Goal: Transaction & Acquisition: Download file/media

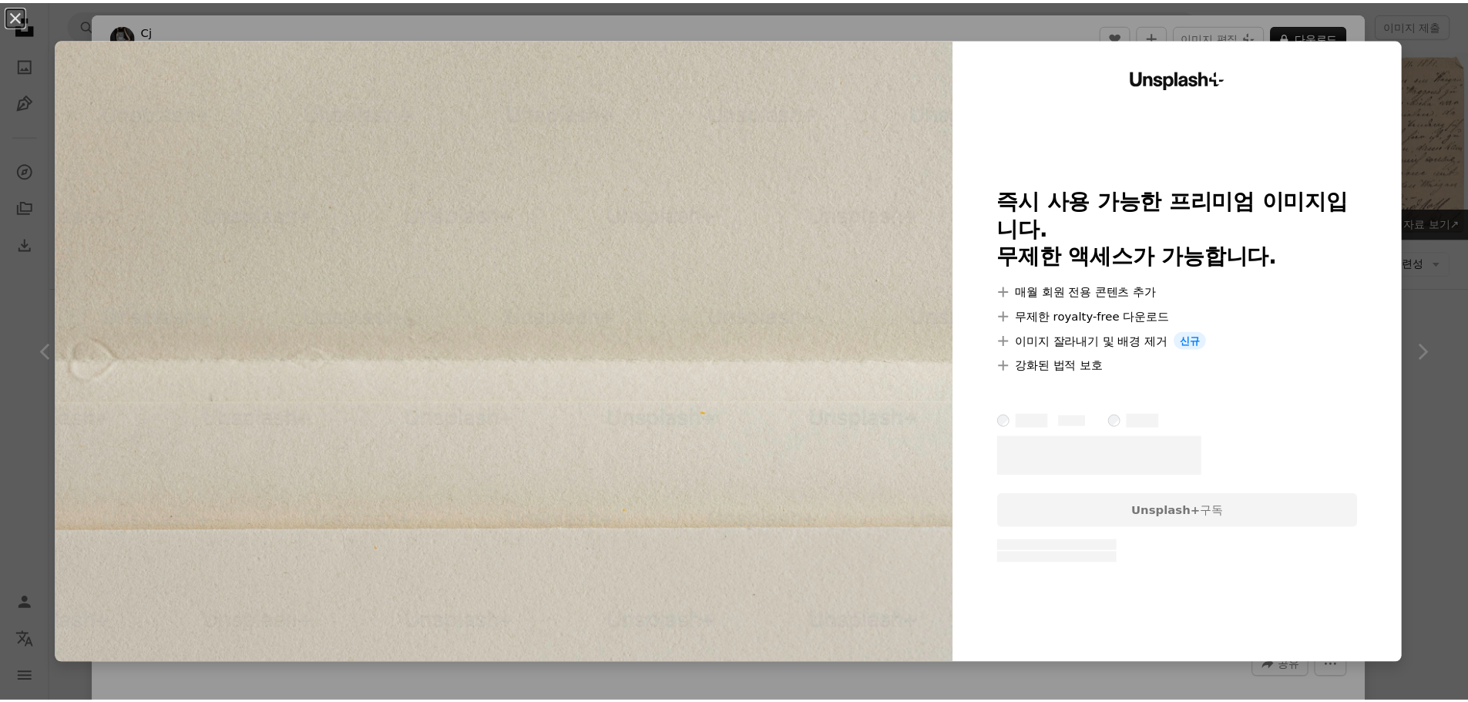
scroll to position [1387, 0]
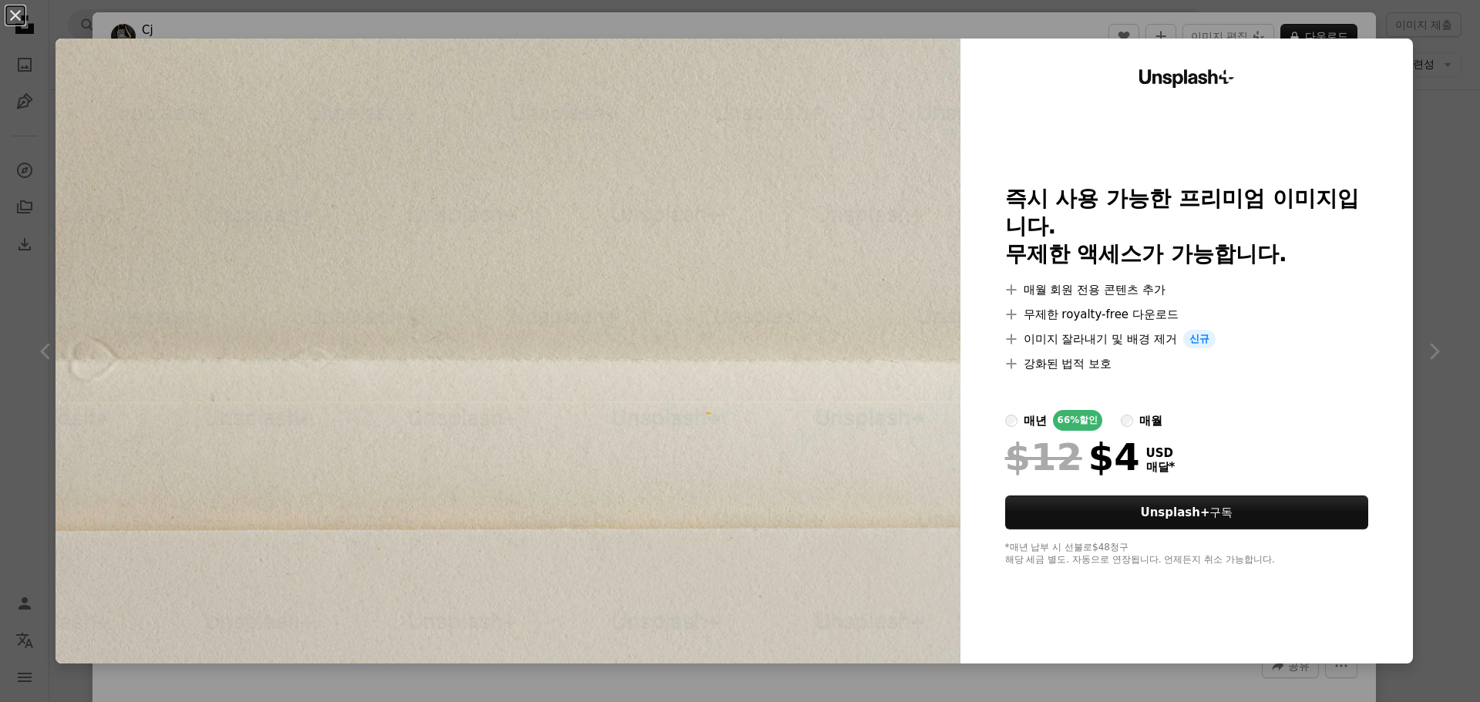
click at [1417, 64] on div "An X shape Unsplash+ 즉시 사용 가능한 프리미엄 이미지입니다. 무제한 액세스가 가능합니다. A plus sign 매월 회원 전…" at bounding box center [740, 351] width 1480 height 702
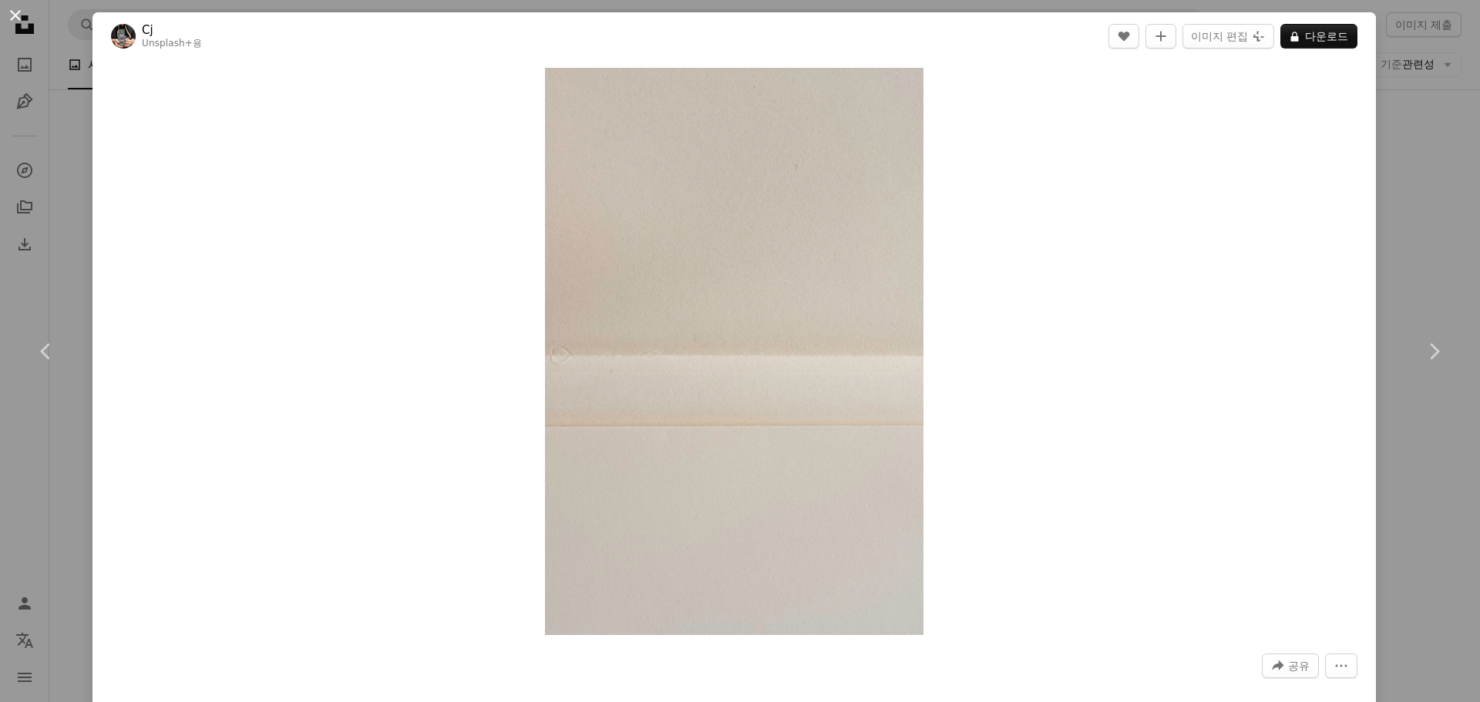
click at [25, 22] on button "An X shape" at bounding box center [15, 15] width 18 height 18
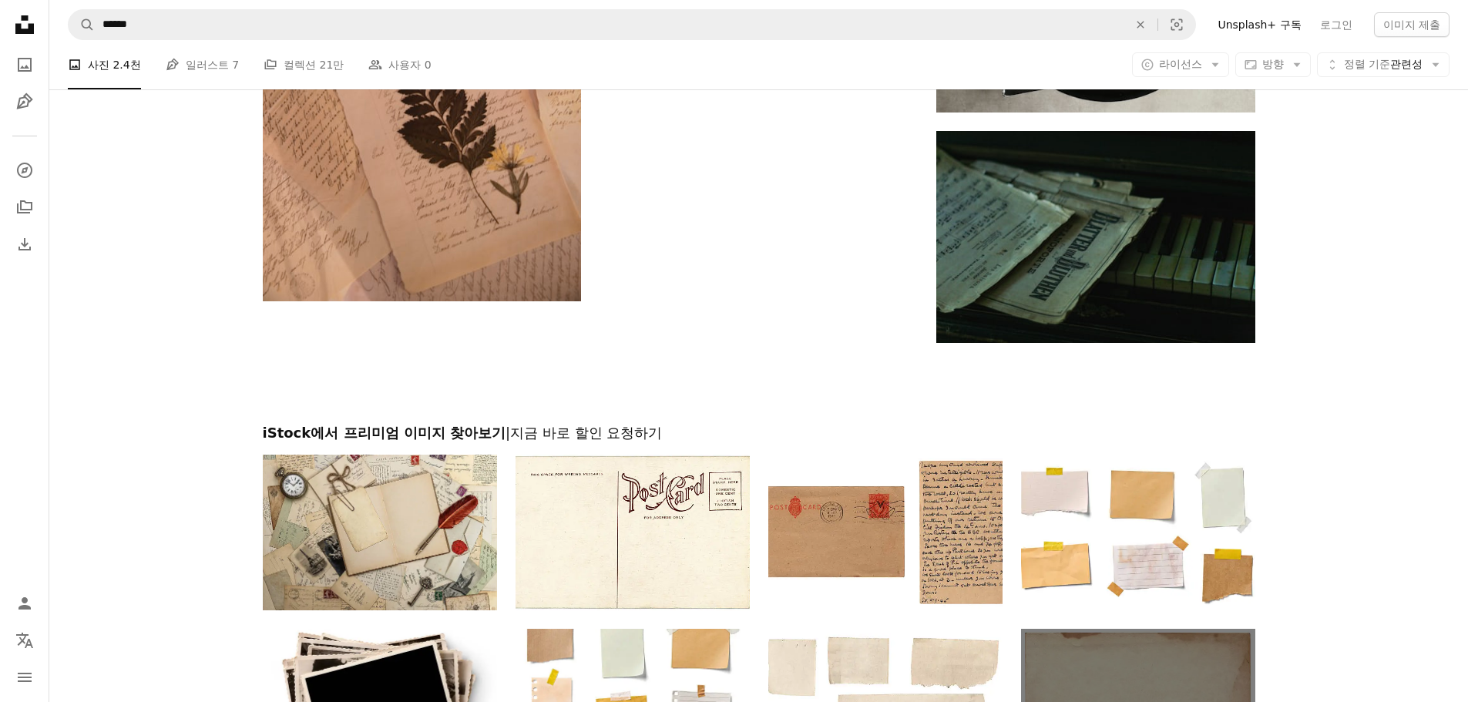
scroll to position [2543, 0]
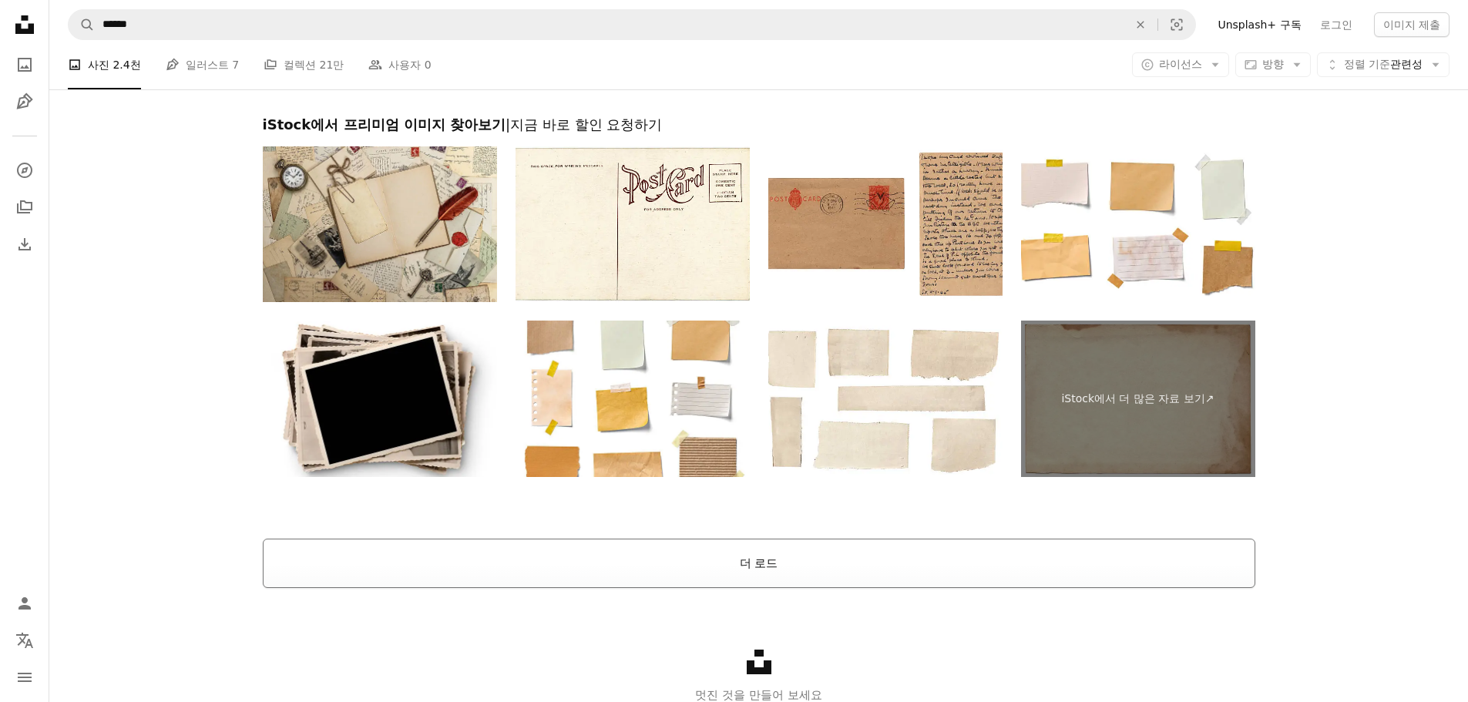
click at [764, 550] on button "더 로드" at bounding box center [759, 563] width 993 height 49
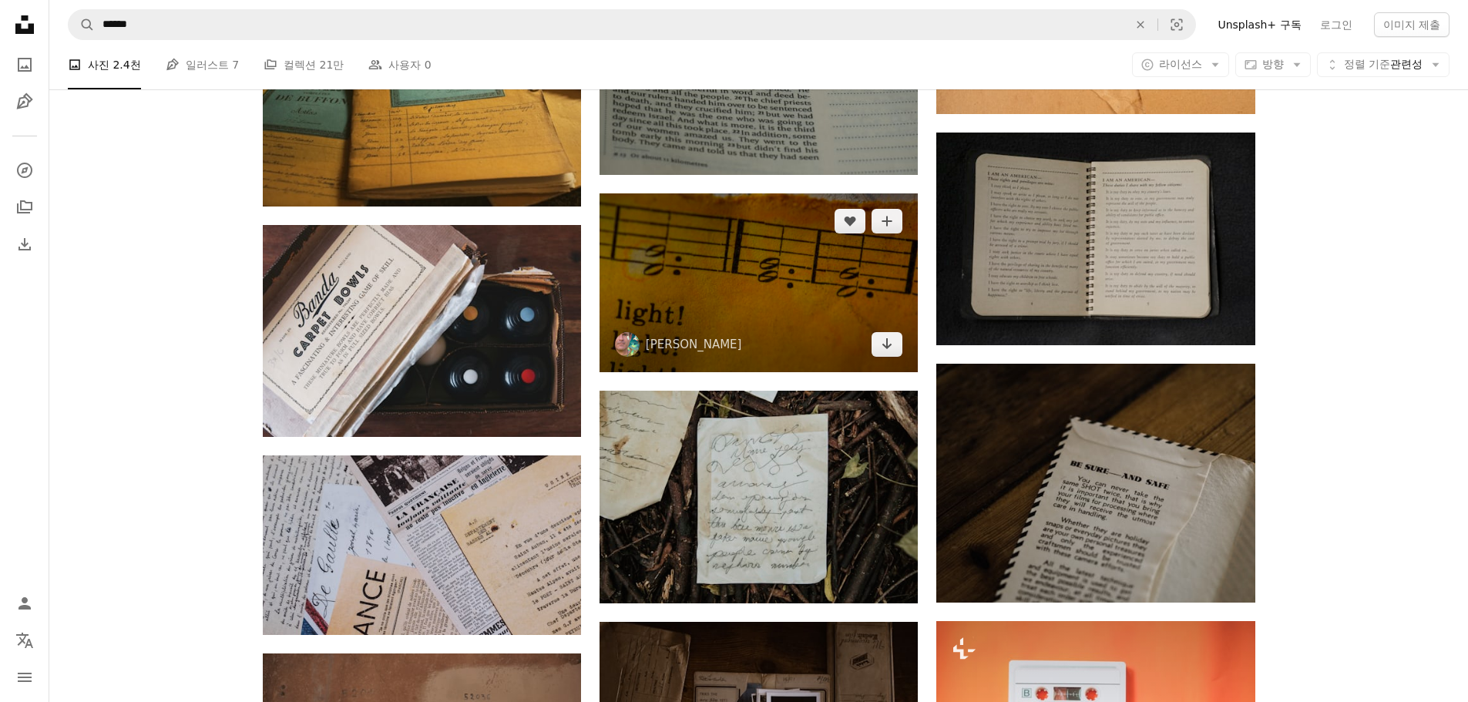
scroll to position [15183, 0]
